Goal: Navigation & Orientation: Understand site structure

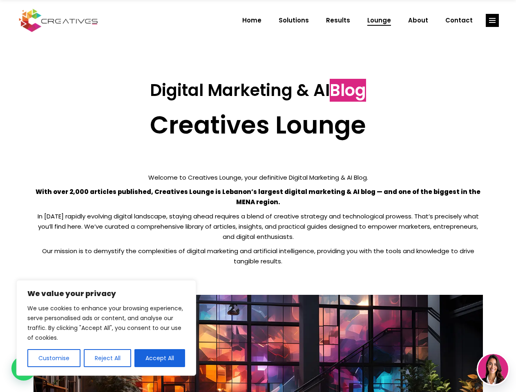
click at [258, 196] on p "With over 2,000 articles published, Creatives Lounge is Lebanon’s largest digit…" at bounding box center [259, 197] width 450 height 20
click at [54, 358] on button "Customise" at bounding box center [53, 358] width 53 height 18
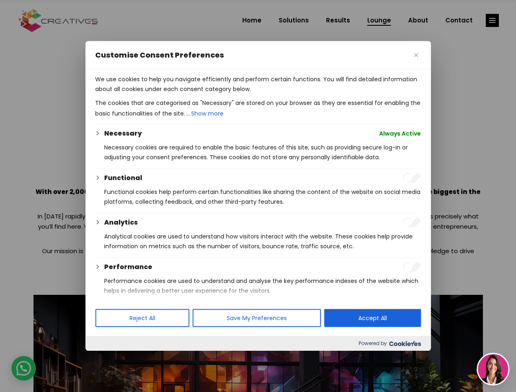
click at [107, 358] on div at bounding box center [258, 196] width 516 height 392
click at [160, 94] on p "We use cookies to help you navigate efficiently and perform certain functions. …" at bounding box center [258, 84] width 326 height 20
click at [493, 20] on div at bounding box center [258, 196] width 516 height 392
click at [493, 369] on img at bounding box center [493, 369] width 30 height 30
